Goal: Communication & Community: Participate in discussion

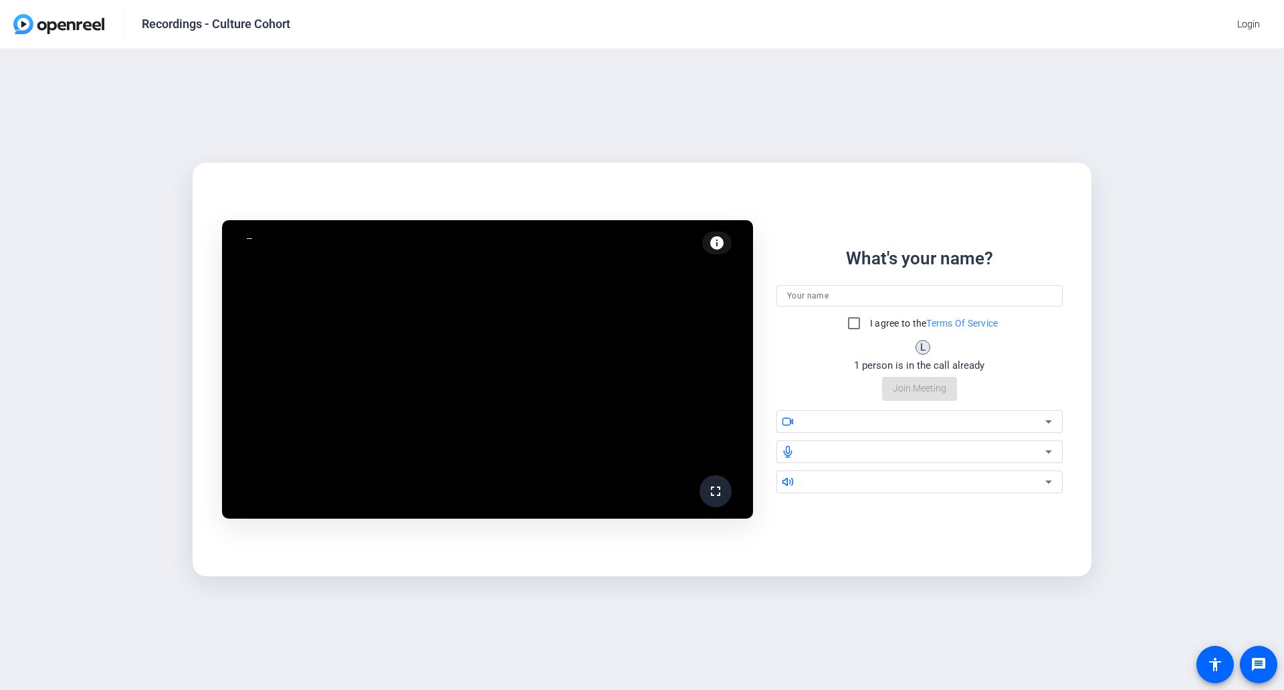
click at [810, 284] on div "What's your name? I agree to the Terms Of Service L 1 person is in the call alr…" at bounding box center [920, 322] width 286 height 155
click at [812, 291] on input at bounding box center [919, 296] width 265 height 16
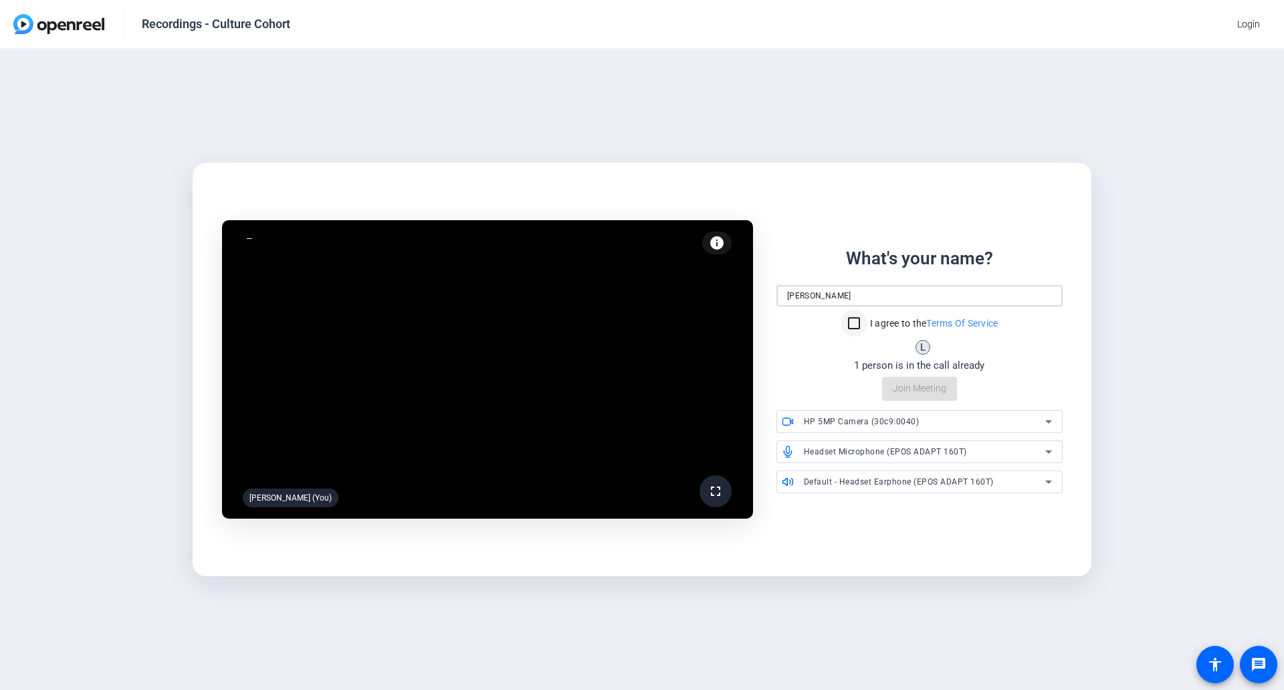
type input "[PERSON_NAME]"
click at [851, 323] on input "I agree to the Terms Of Service" at bounding box center [854, 323] width 27 height 27
checkbox input "true"
click at [918, 387] on span "Join Meeting" at bounding box center [920, 388] width 54 height 14
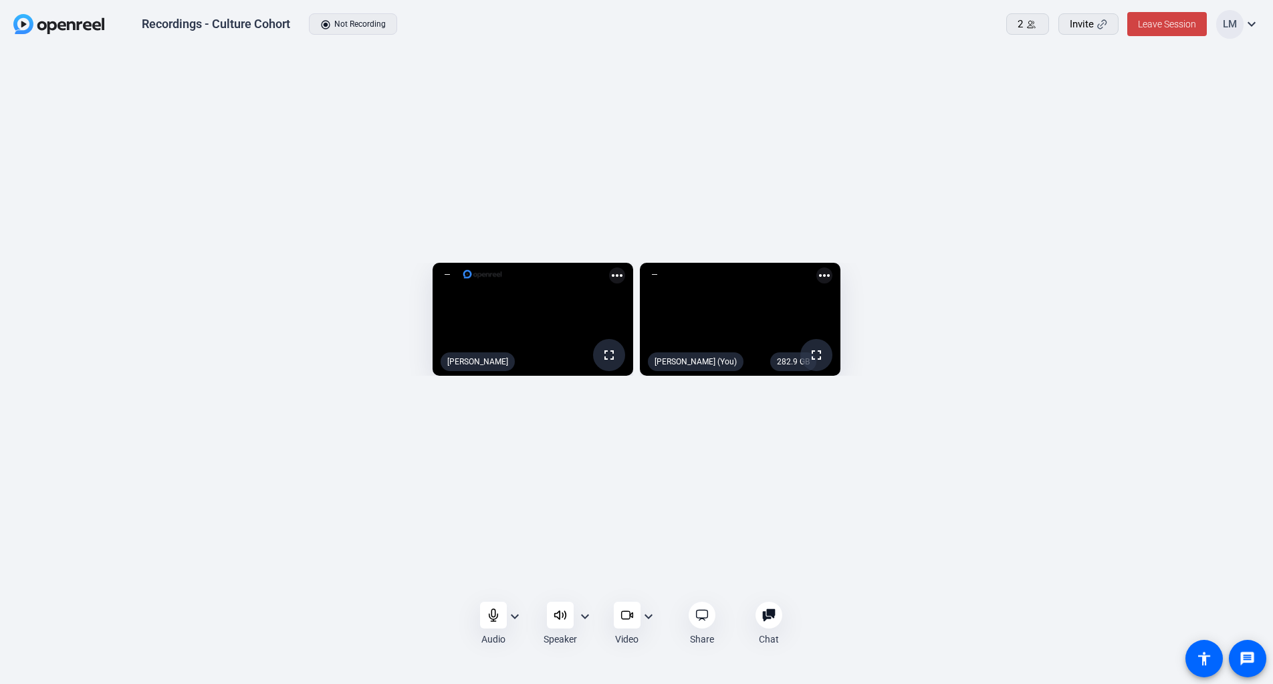
click at [1080, 608] on div "Audio expand_more Speaker expand_more Video expand_more Share Chat 0 more_horiz…" at bounding box center [636, 624] width 1273 height 55
drag, startPoint x: 1172, startPoint y: 23, endPoint x: 1160, endPoint y: 72, distance: 50.3
click at [1160, 72] on div "Recordings - Culture Cohort radio_button_checked Not Recording 2 Invite Leave S…" at bounding box center [636, 342] width 1273 height 684
click at [1168, 21] on span "Leave Session" at bounding box center [1167, 24] width 58 height 11
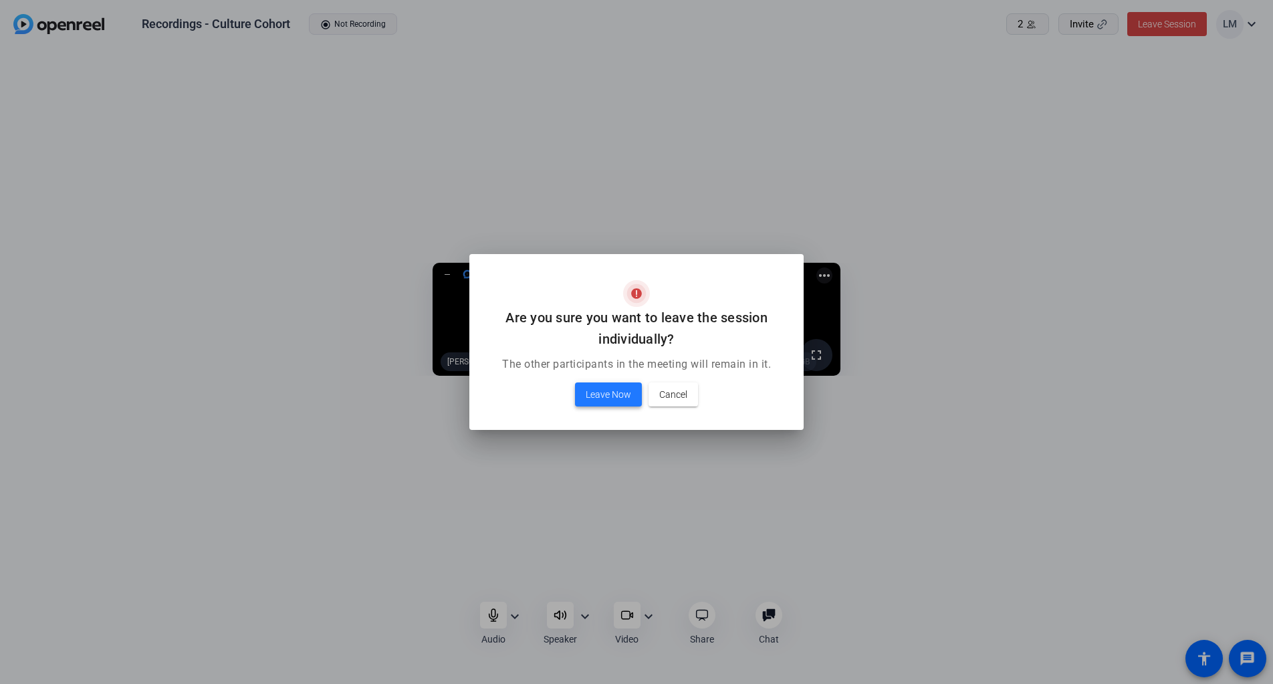
click at [591, 395] on span "Leave Now" at bounding box center [608, 395] width 45 height 16
